Goal: Communication & Community: Answer question/provide support

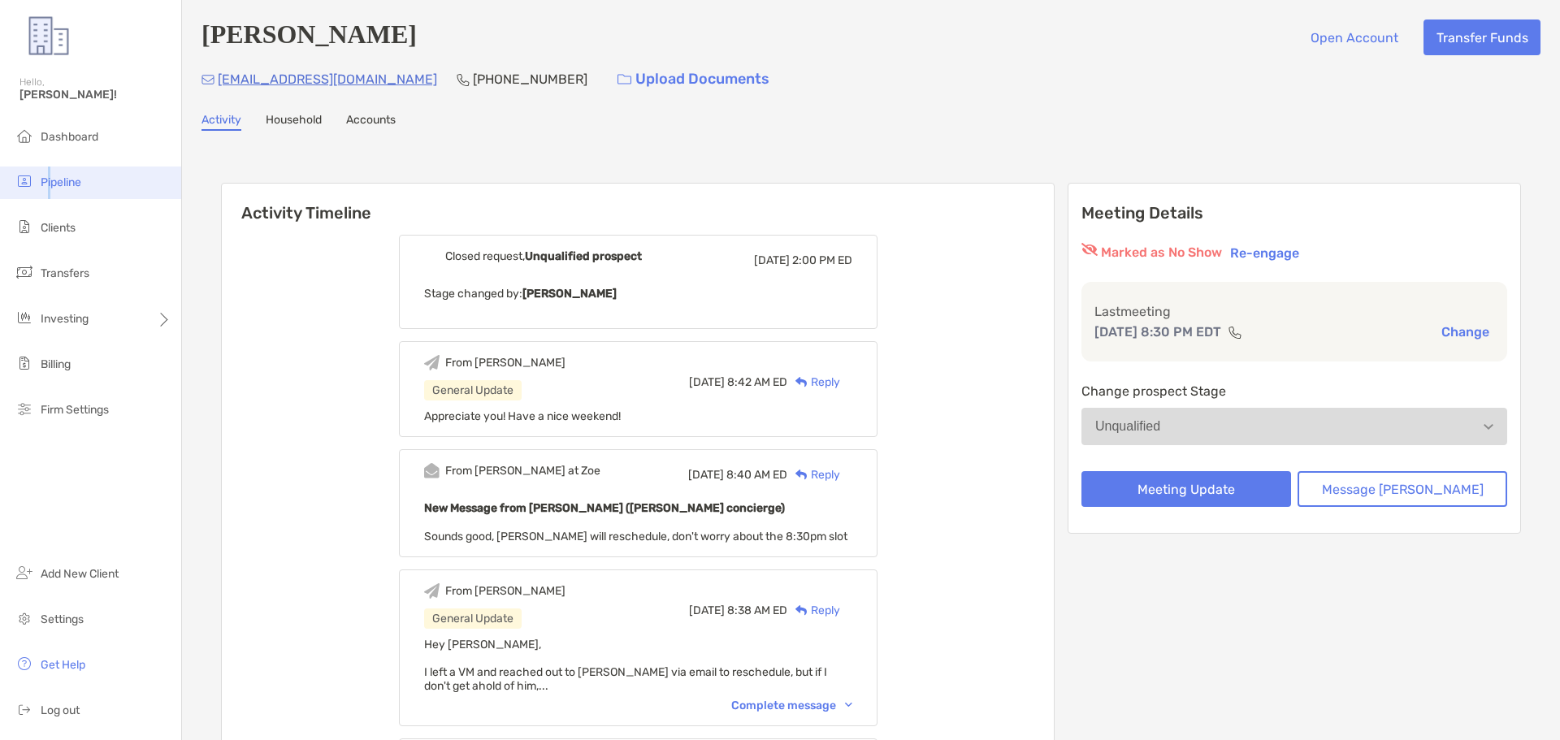
click at [48, 188] on span "Pipeline" at bounding box center [61, 183] width 41 height 14
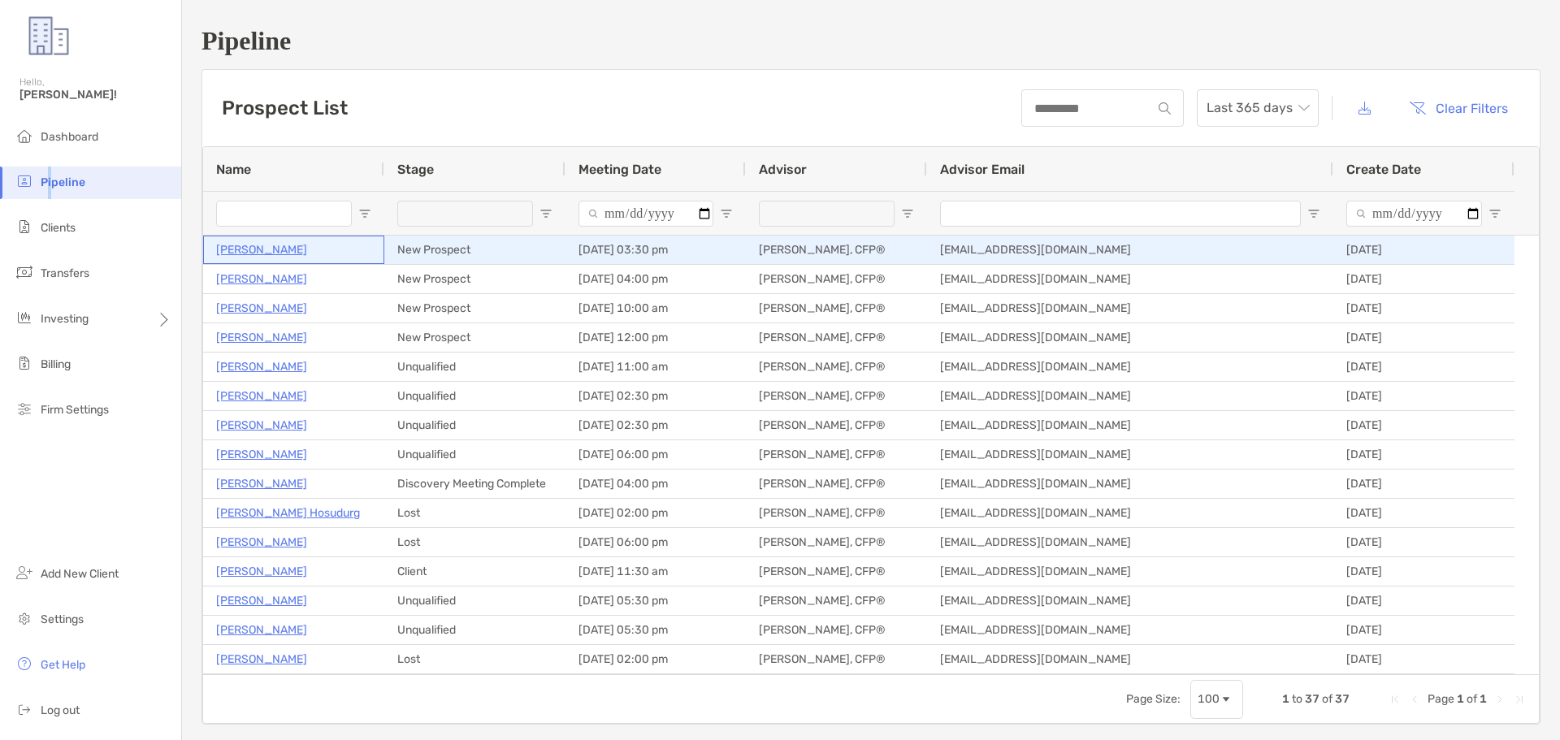
click at [264, 252] on p "[PERSON_NAME]" at bounding box center [261, 250] width 91 height 20
click at [247, 244] on p "[PERSON_NAME]" at bounding box center [261, 250] width 91 height 20
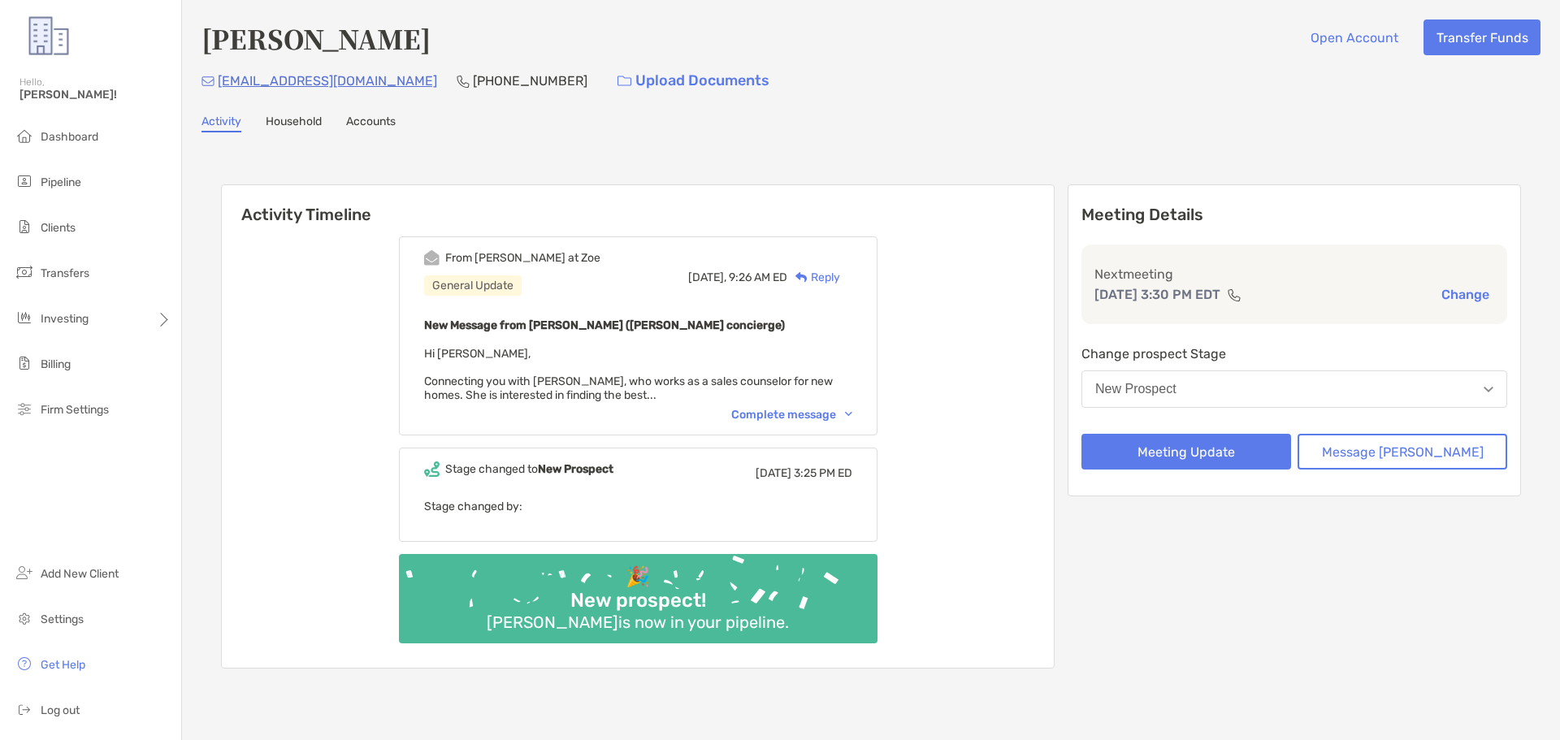
click at [779, 414] on div "Complete message" at bounding box center [791, 415] width 121 height 14
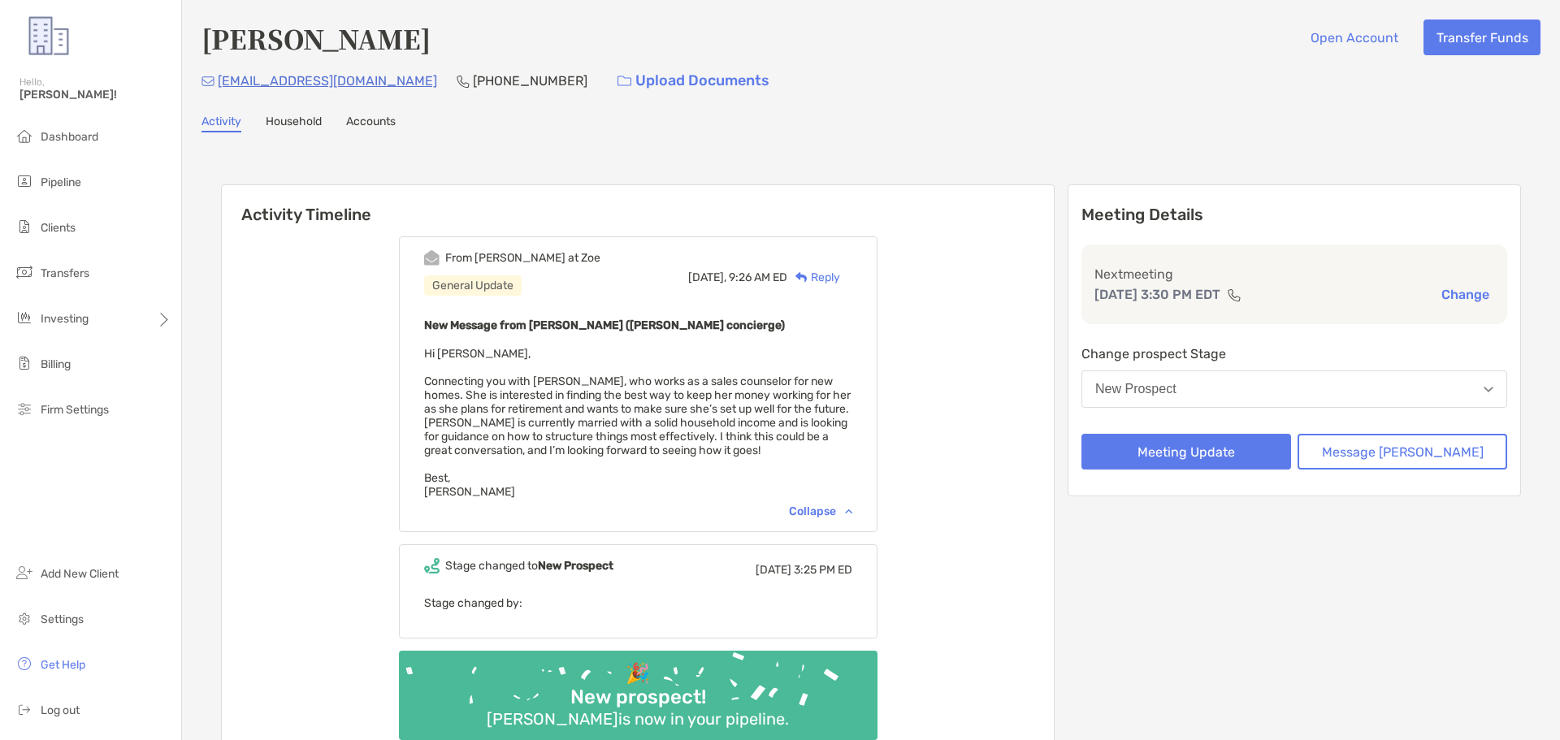
click at [840, 271] on div "Reply" at bounding box center [813, 277] width 53 height 17
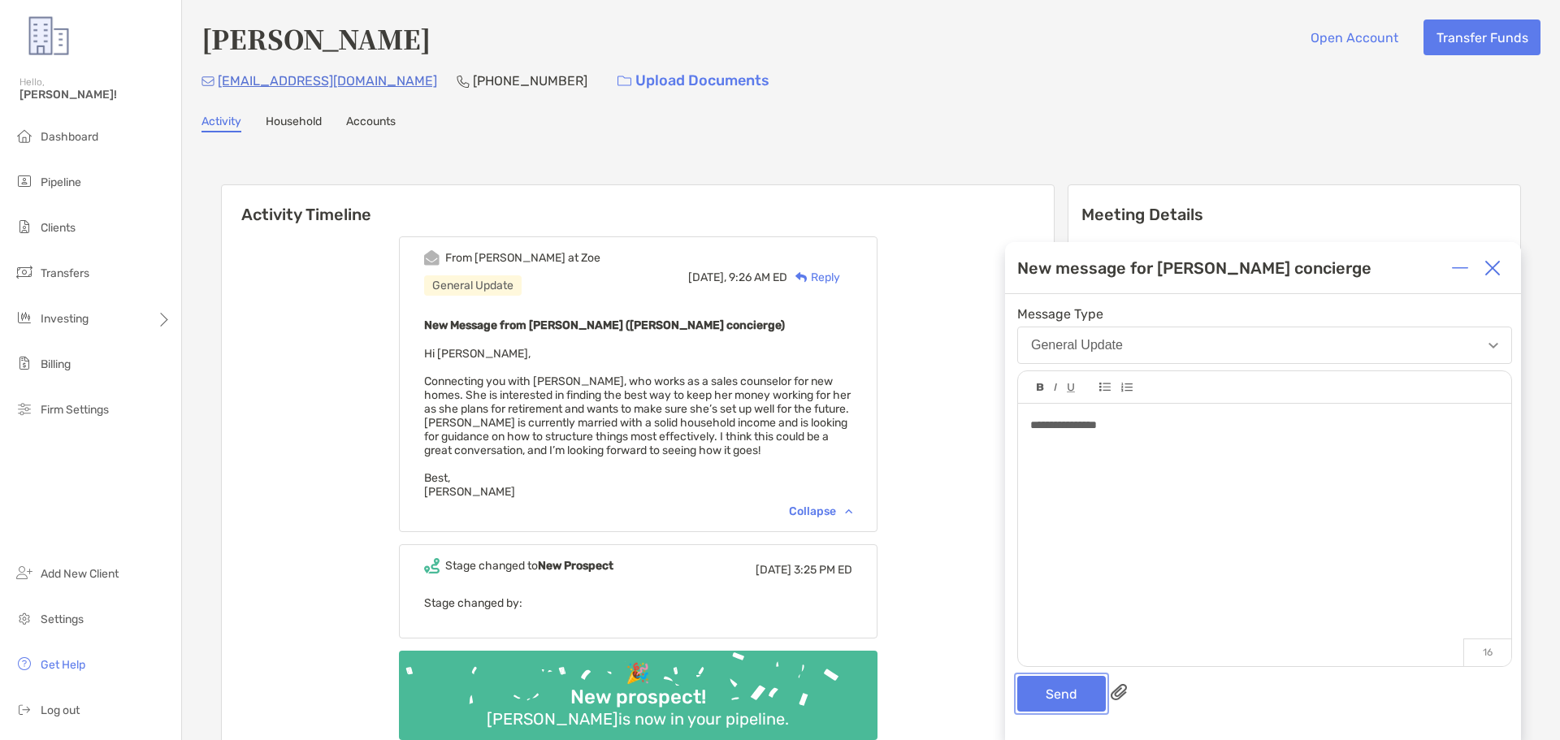
click at [1066, 692] on button "Send" at bounding box center [1061, 694] width 89 height 36
